Goal: Information Seeking & Learning: Learn about a topic

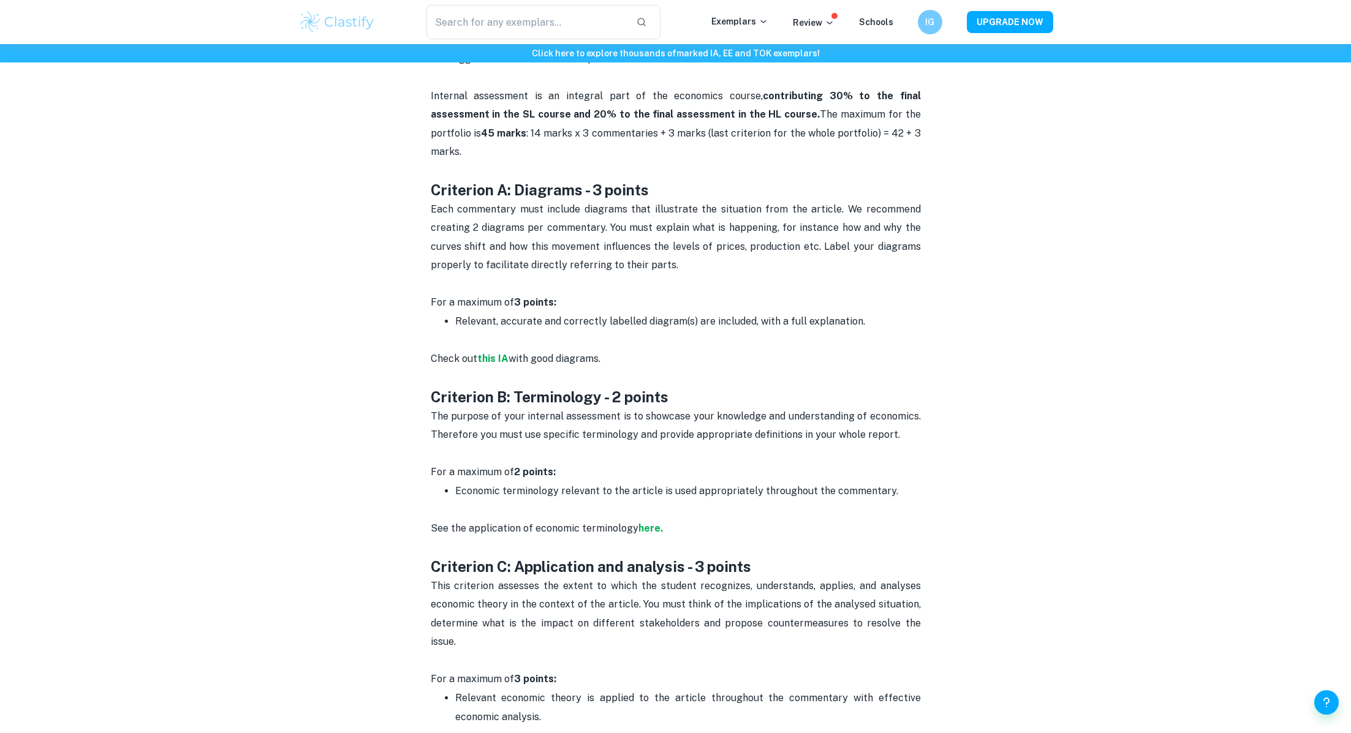
scroll to position [550, 0]
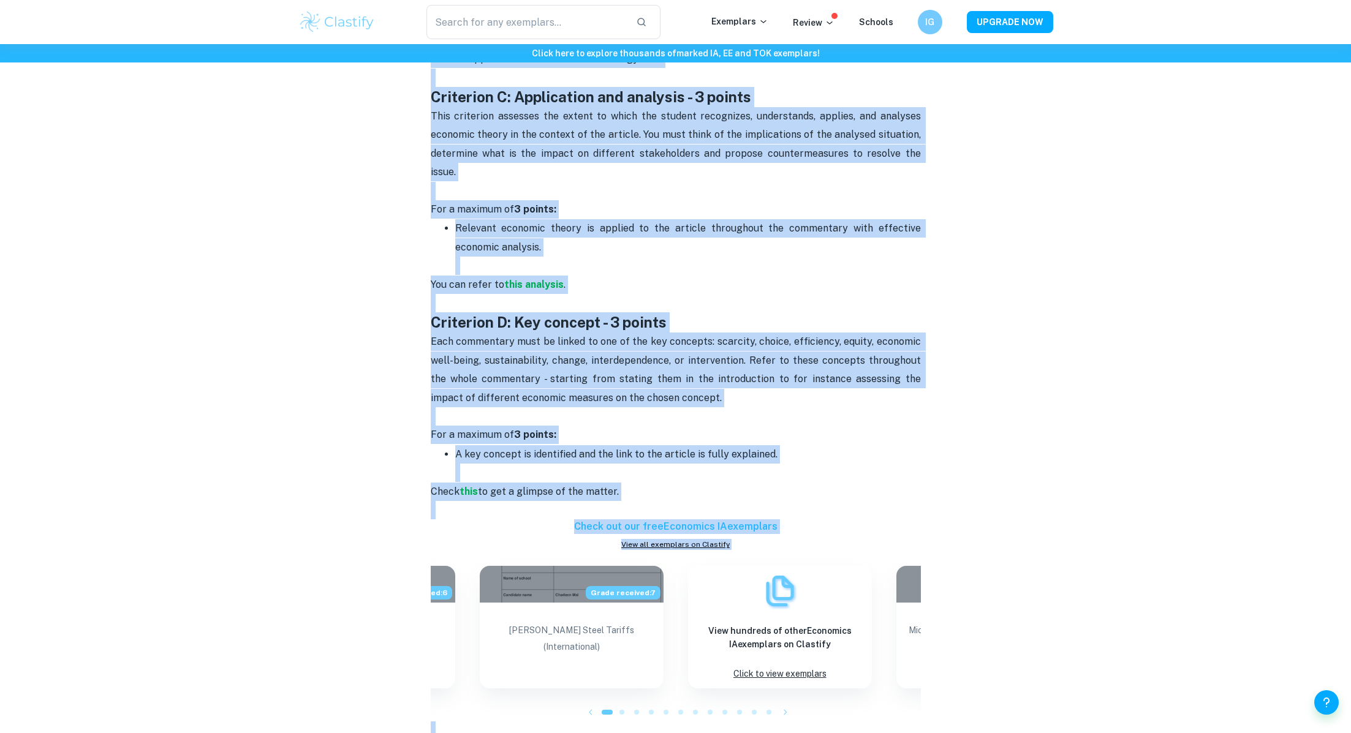
scroll to position [1031, 0]
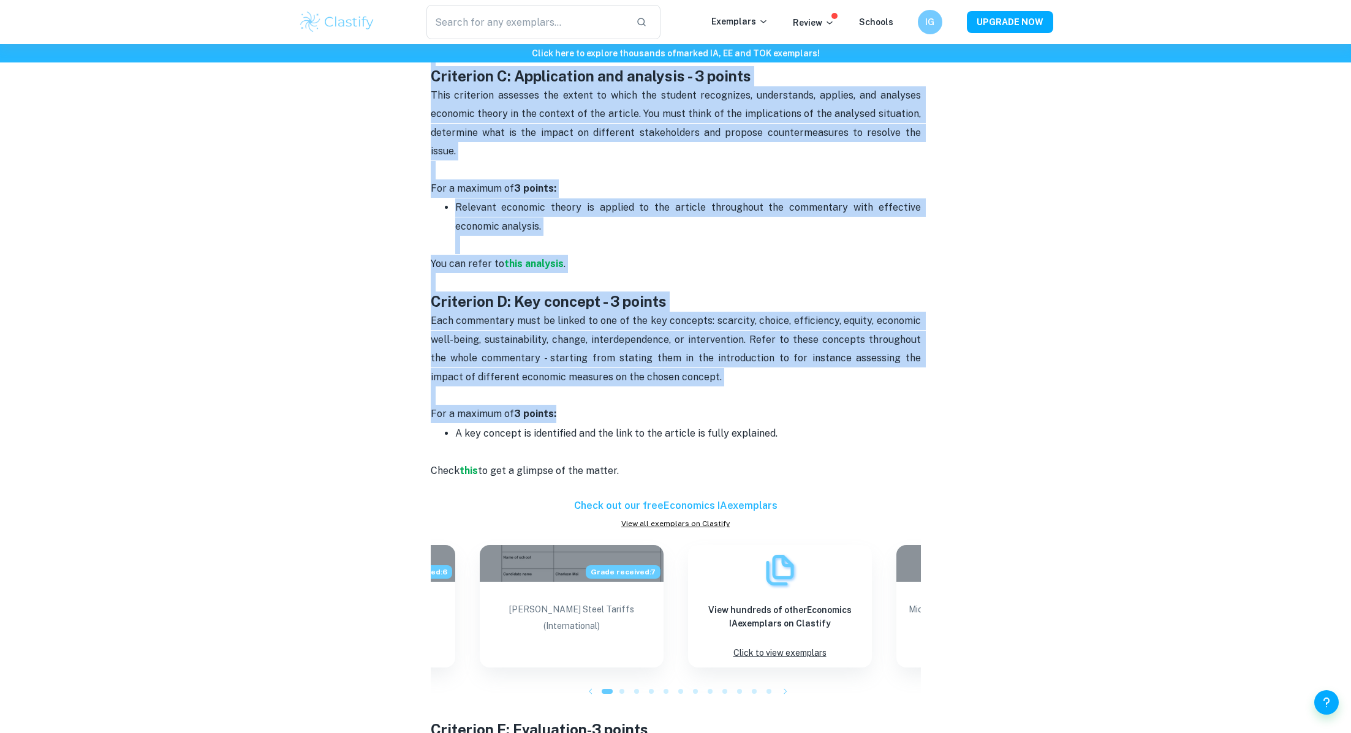
drag, startPoint x: 429, startPoint y: 276, endPoint x: 729, endPoint y: 368, distance: 313.2
click at [729, 368] on div "Economics IA Criteria and Checklist By [PERSON_NAME] • [DATE] Get feedback on y…" at bounding box center [675, 158] width 755 height 2190
click at [729, 405] on p "For a maximum of 3 points:" at bounding box center [676, 414] width 490 height 18
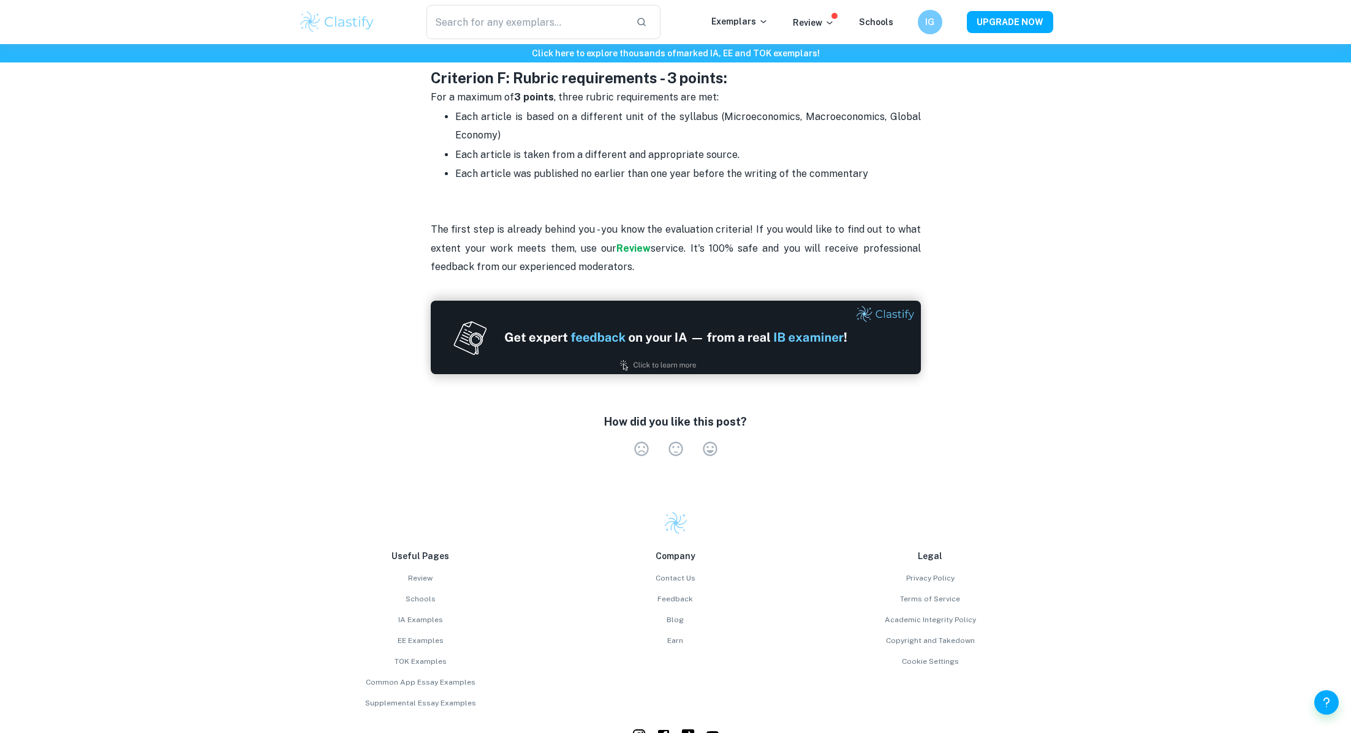
scroll to position [1853, 0]
